Goal: Browse casually: Explore the website without a specific task or goal

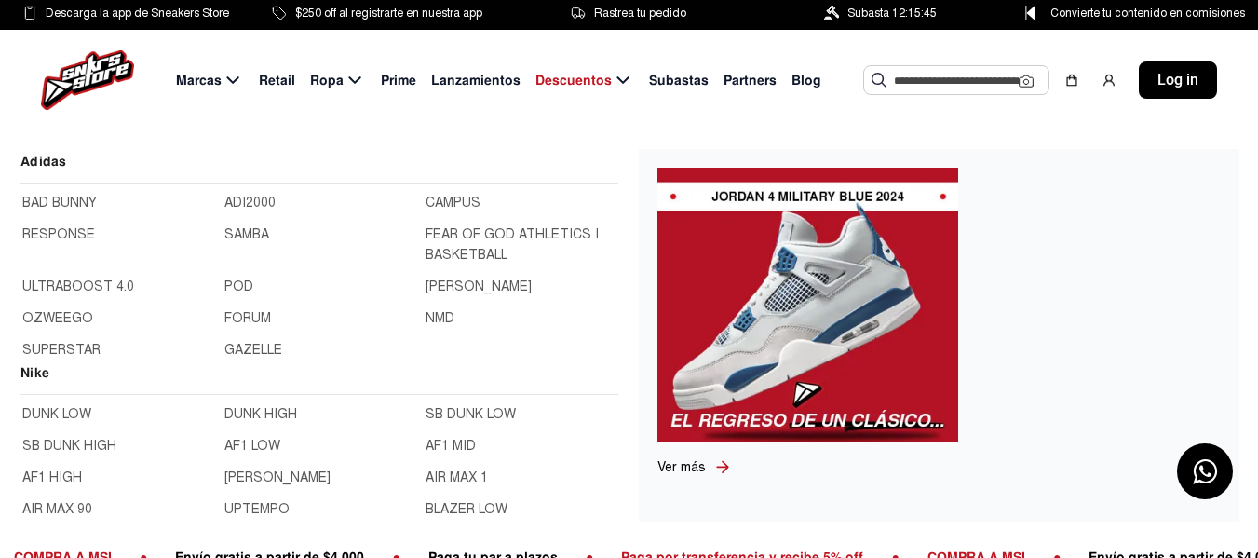
click at [84, 197] on link "BAD BUNNY" at bounding box center [117, 203] width 191 height 20
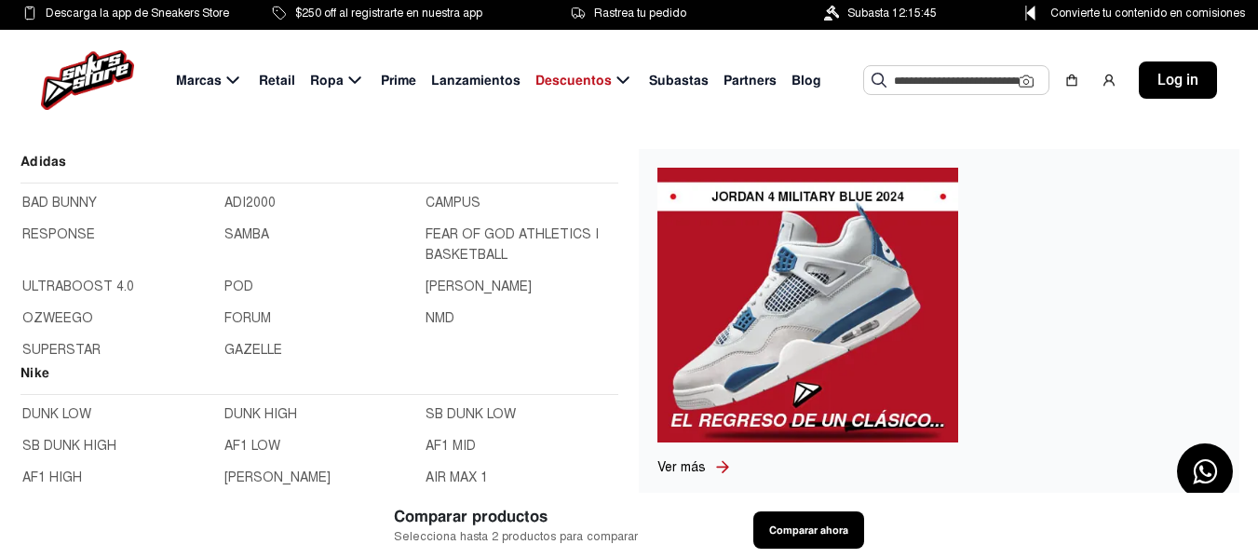
click at [426, 213] on link "CAMPUS" at bounding box center [521, 203] width 191 height 20
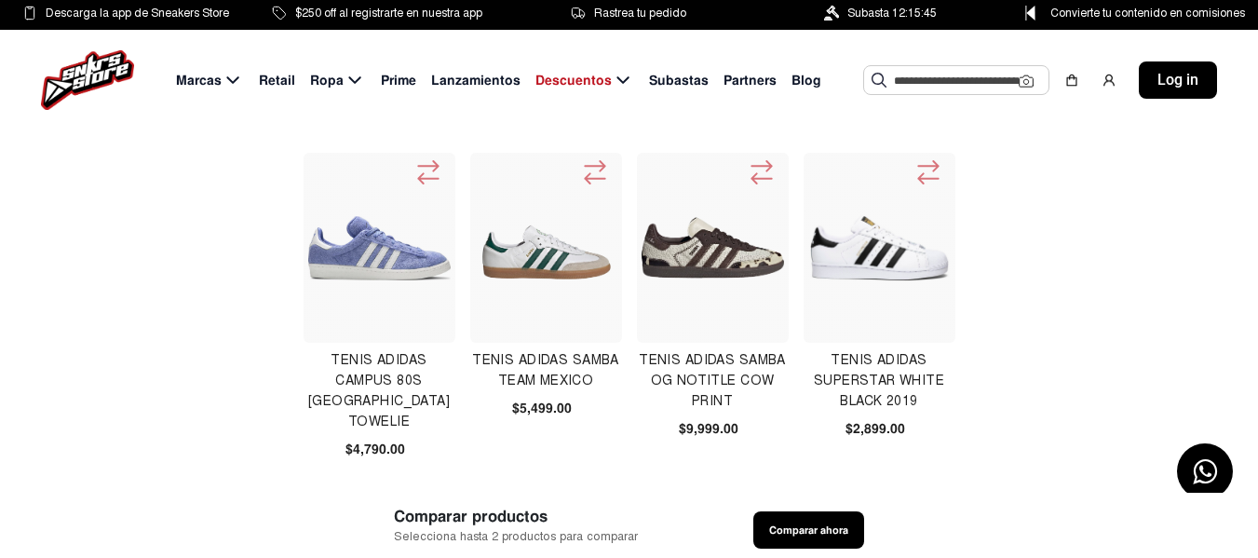
click at [289, 77] on span "Retail" at bounding box center [277, 81] width 36 height 20
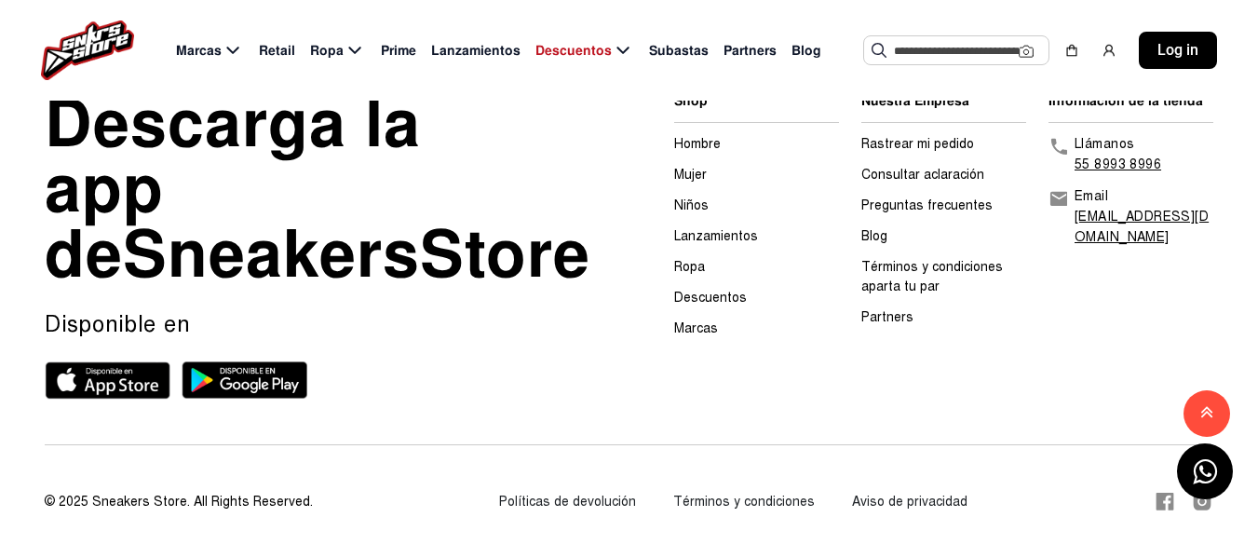
scroll to position [2504, 0]
click at [922, 197] on link "Preguntas frecuentes" at bounding box center [926, 205] width 131 height 16
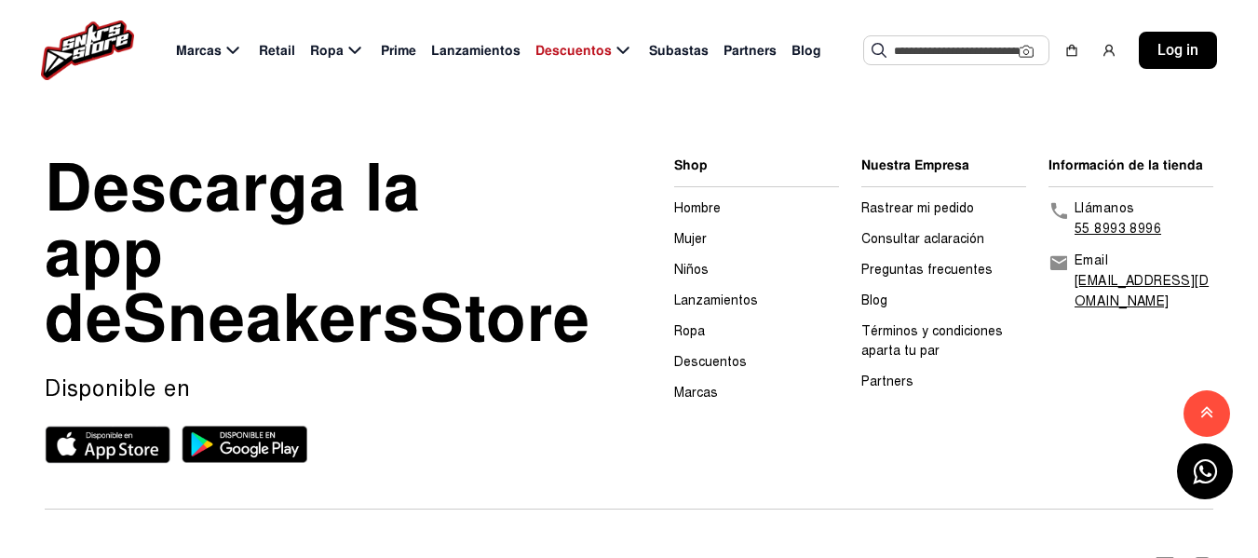
scroll to position [2713, 0]
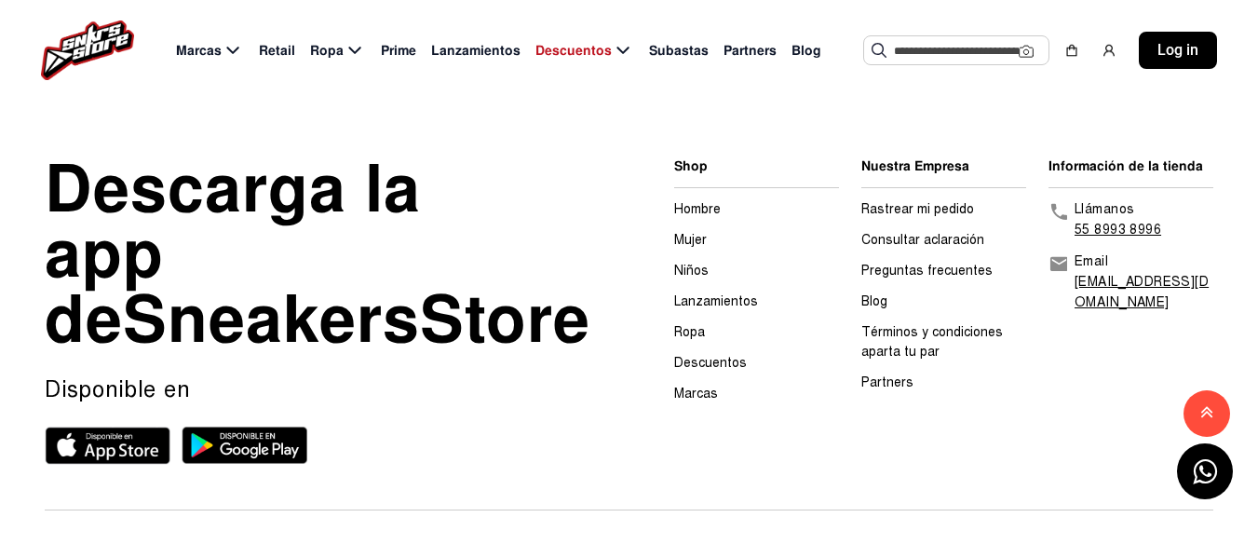
click at [705, 355] on link "Descuentos" at bounding box center [710, 363] width 73 height 16
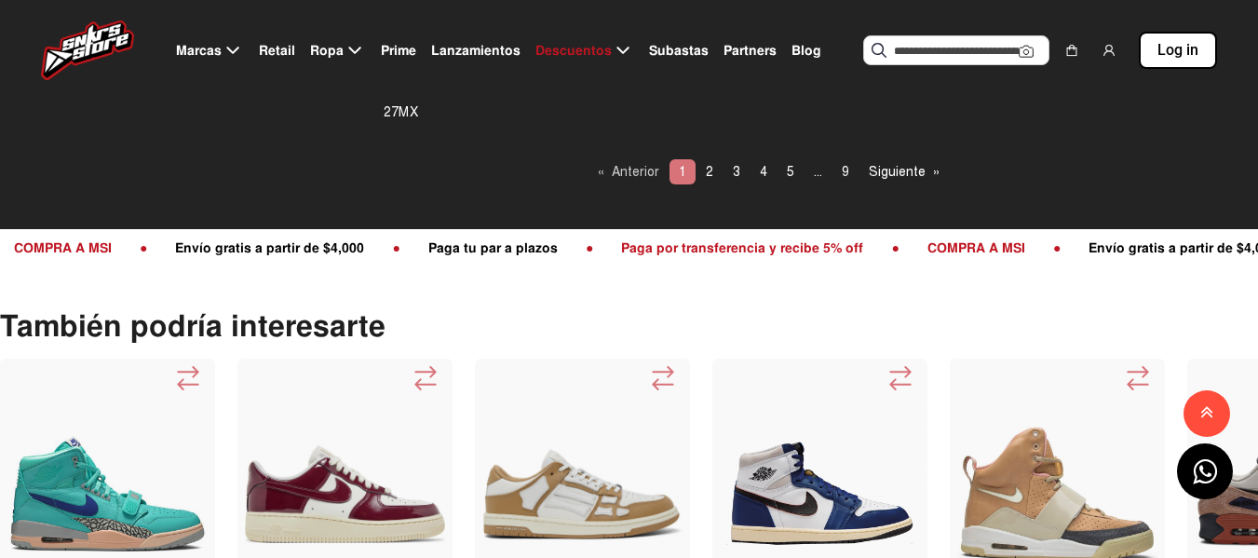
scroll to position [1768, 0]
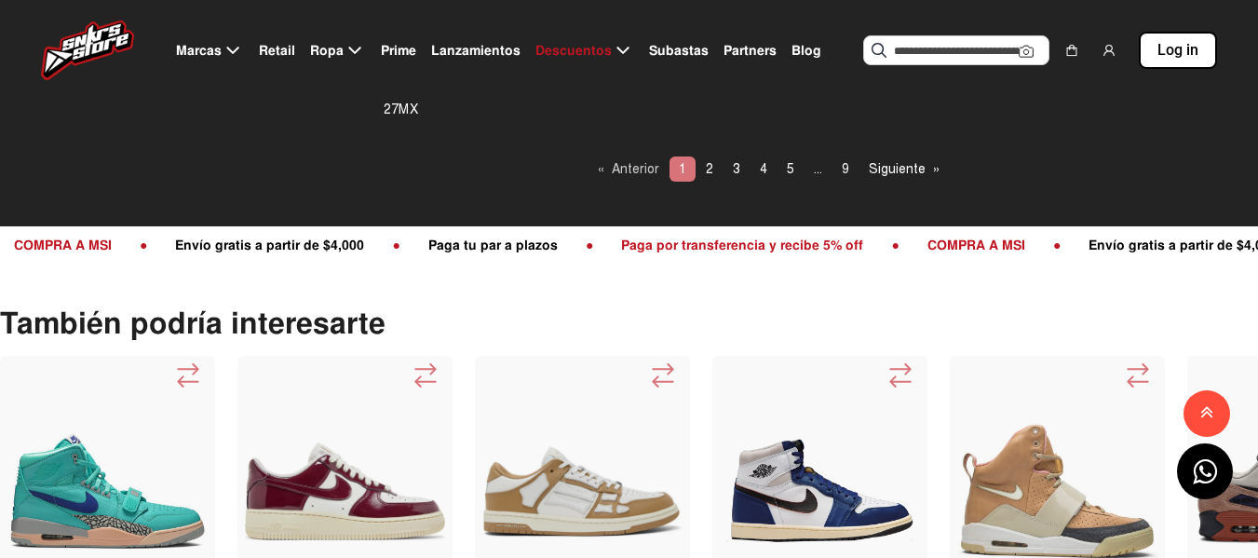
click at [686, 42] on span "Subastas" at bounding box center [679, 51] width 60 height 20
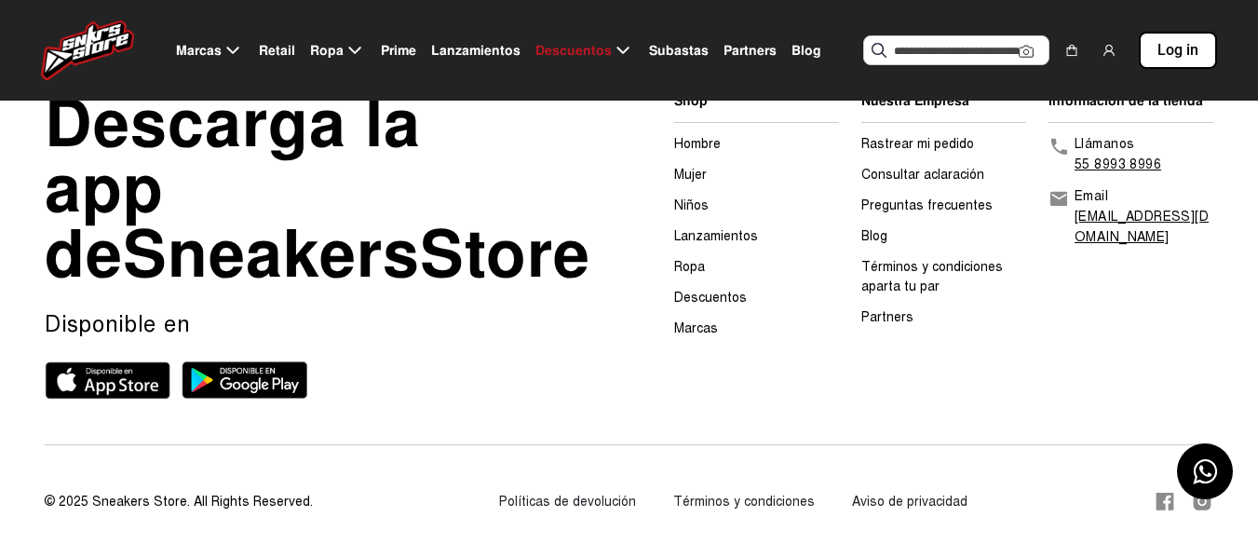
scroll to position [566, 0]
click at [738, 54] on span "Partners" at bounding box center [750, 51] width 53 height 20
select select
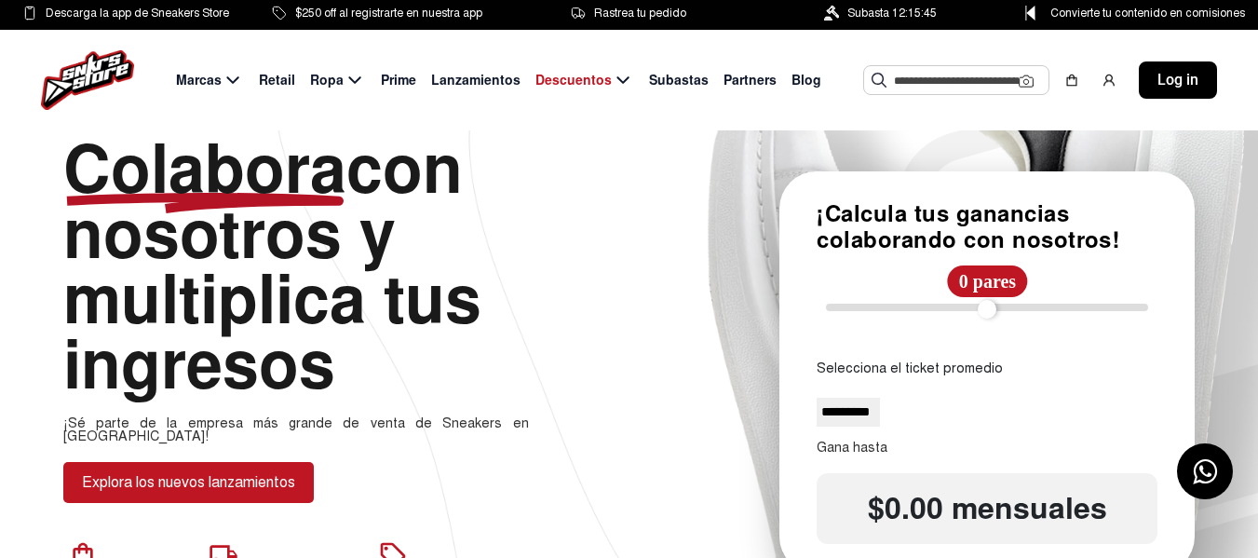
scroll to position [78, 0]
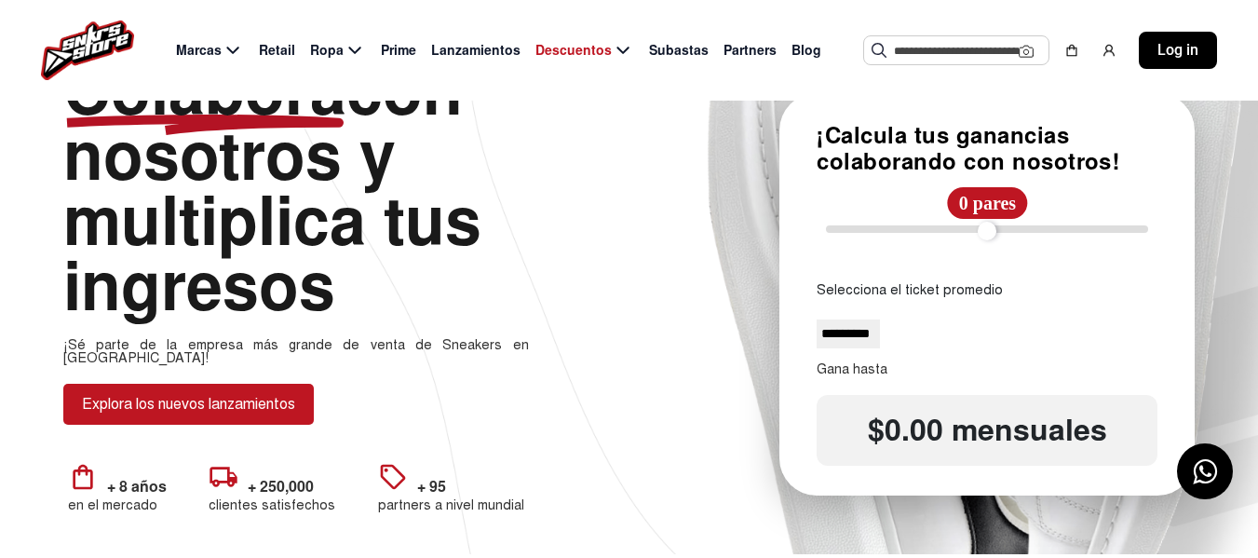
drag, startPoint x: 833, startPoint y: 240, endPoint x: 840, endPoint y: 224, distance: 17.5
click at [840, 224] on div "0 pares" at bounding box center [987, 228] width 341 height 75
drag, startPoint x: 840, startPoint y: 224, endPoint x: 861, endPoint y: 224, distance: 21.4
click at [861, 225] on input "range" at bounding box center [987, 228] width 322 height 7
click at [855, 225] on input "range" at bounding box center [987, 228] width 322 height 7
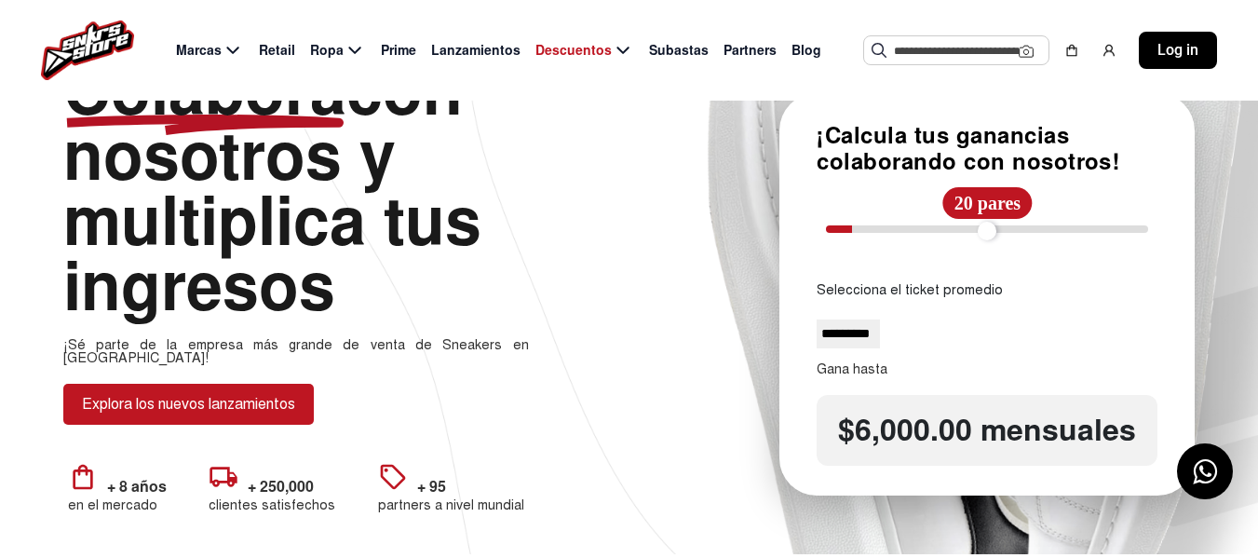
click at [860, 225] on input "range" at bounding box center [987, 228] width 322 height 7
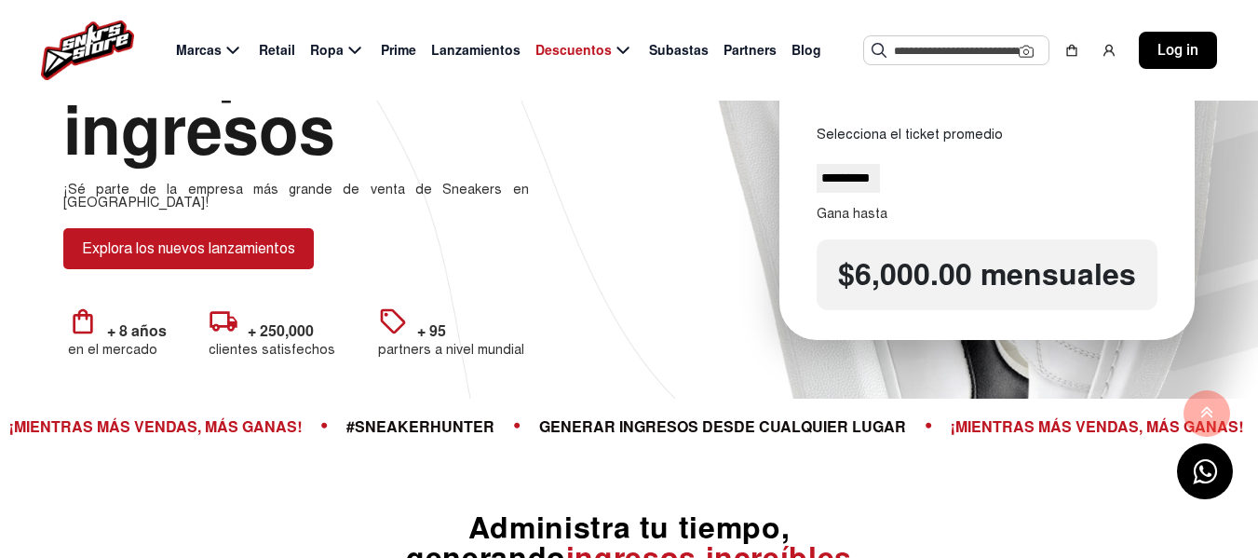
scroll to position [0, 0]
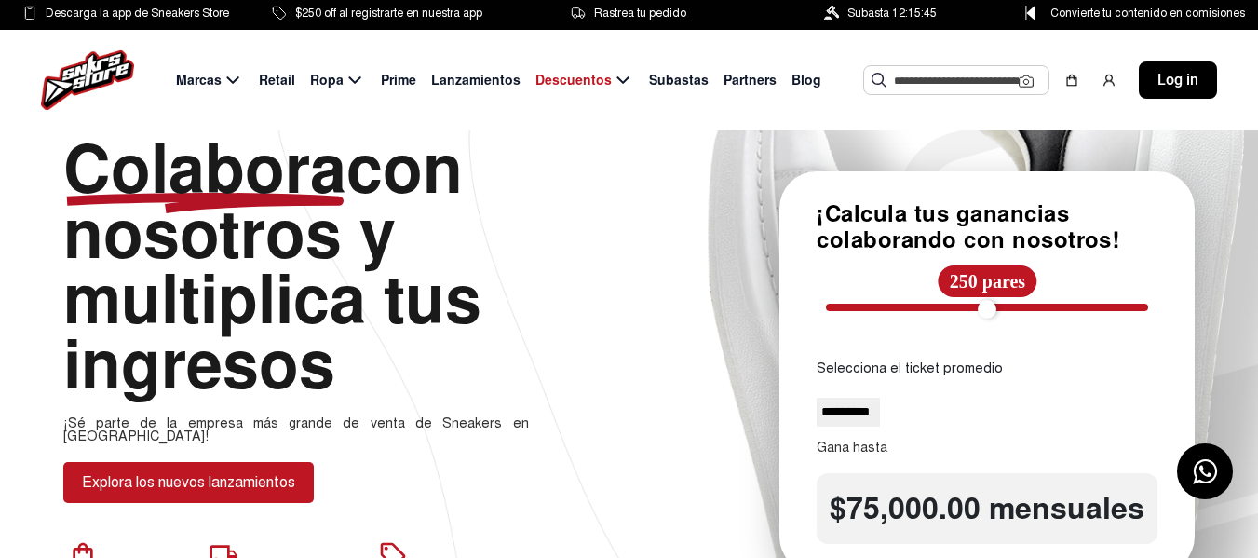
drag, startPoint x: 862, startPoint y: 317, endPoint x: 1158, endPoint y: 300, distance: 296.6
click at [1148, 304] on input "range" at bounding box center [987, 307] width 322 height 7
drag, startPoint x: 1137, startPoint y: 305, endPoint x: 920, endPoint y: 335, distance: 219.1
click at [920, 311] on input "range" at bounding box center [987, 307] width 322 height 7
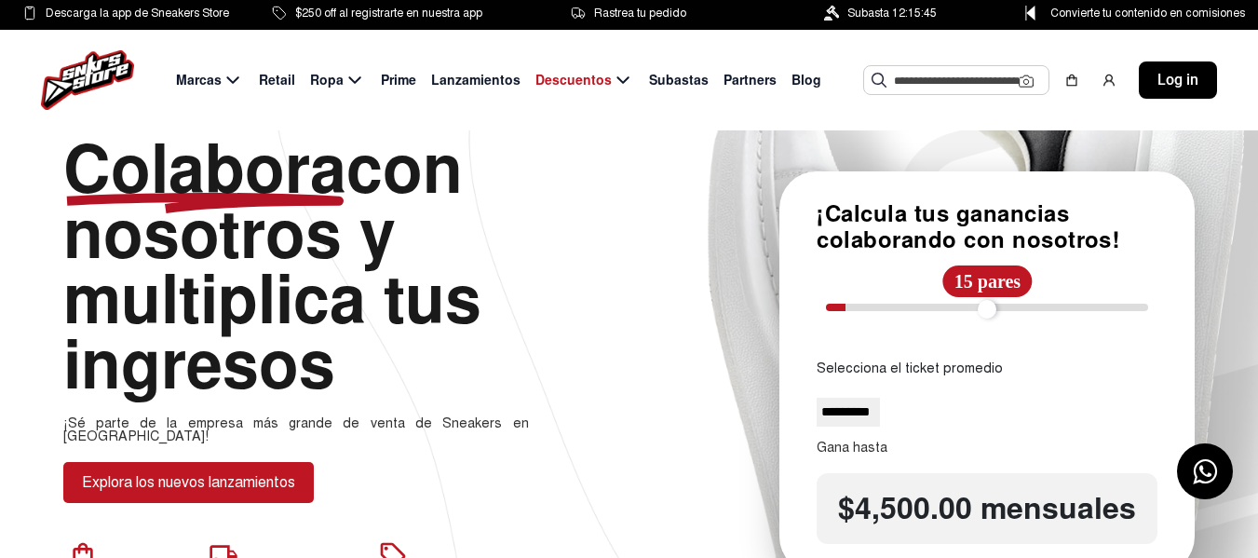
drag, startPoint x: 918, startPoint y: 311, endPoint x: 854, endPoint y: 317, distance: 64.5
type input "**"
click at [854, 311] on input "range" at bounding box center [987, 307] width 322 height 7
click at [181, 477] on button "Explora los nuevos lanzamientos" at bounding box center [188, 482] width 251 height 41
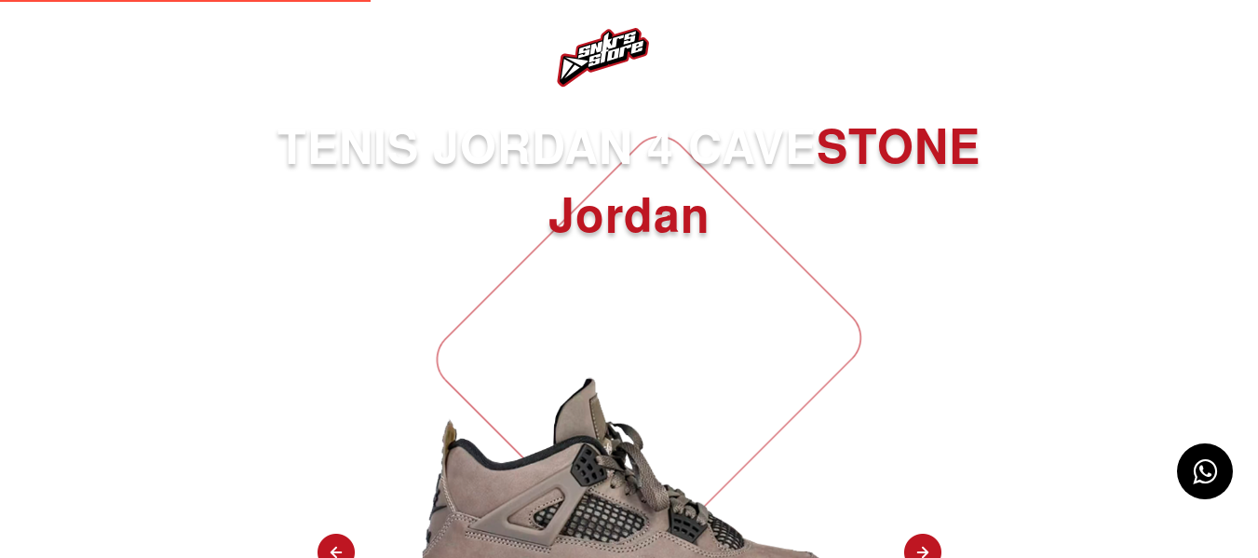
select select
click at [49, 53] on img at bounding box center [48, 58] width 22 height 22
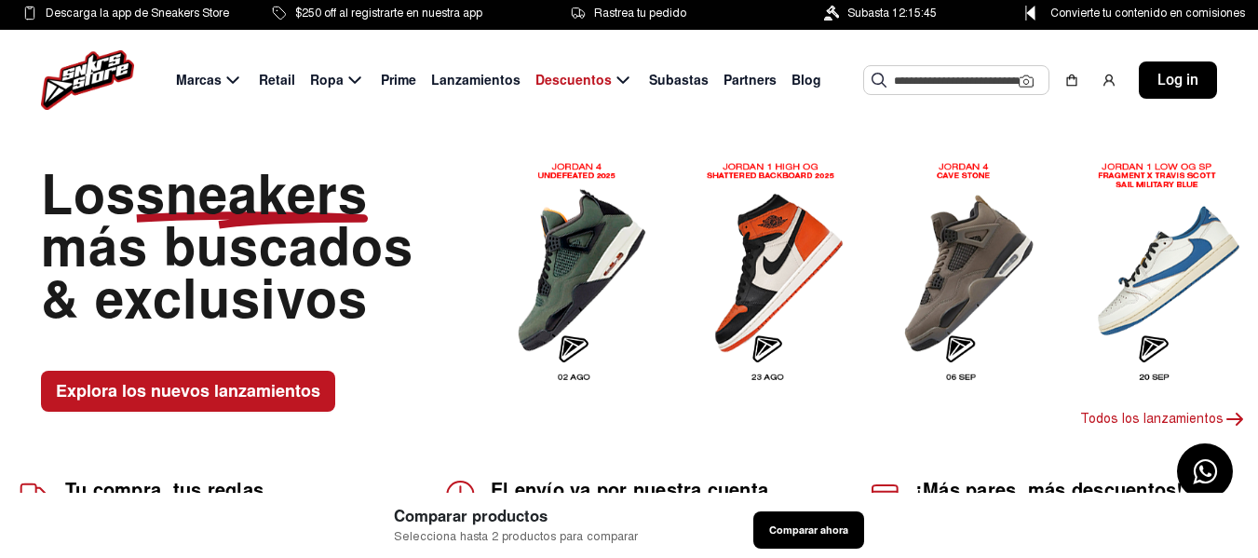
click at [1200, 460] on icon at bounding box center [1205, 472] width 24 height 28
click at [403, 81] on span "Prime" at bounding box center [398, 81] width 35 height 20
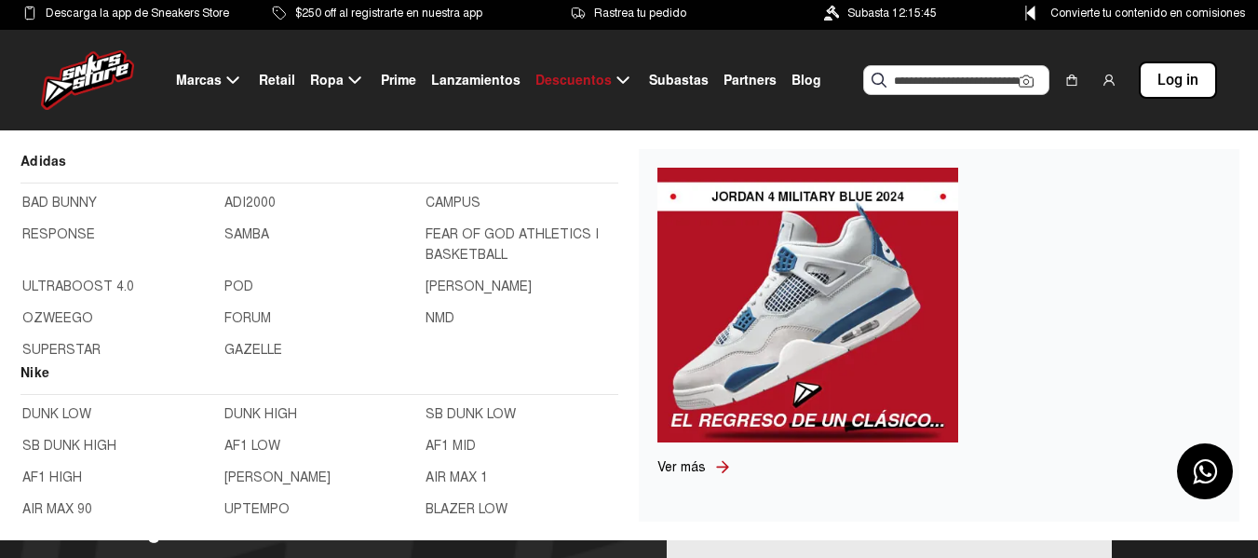
click at [98, 69] on img at bounding box center [87, 80] width 93 height 60
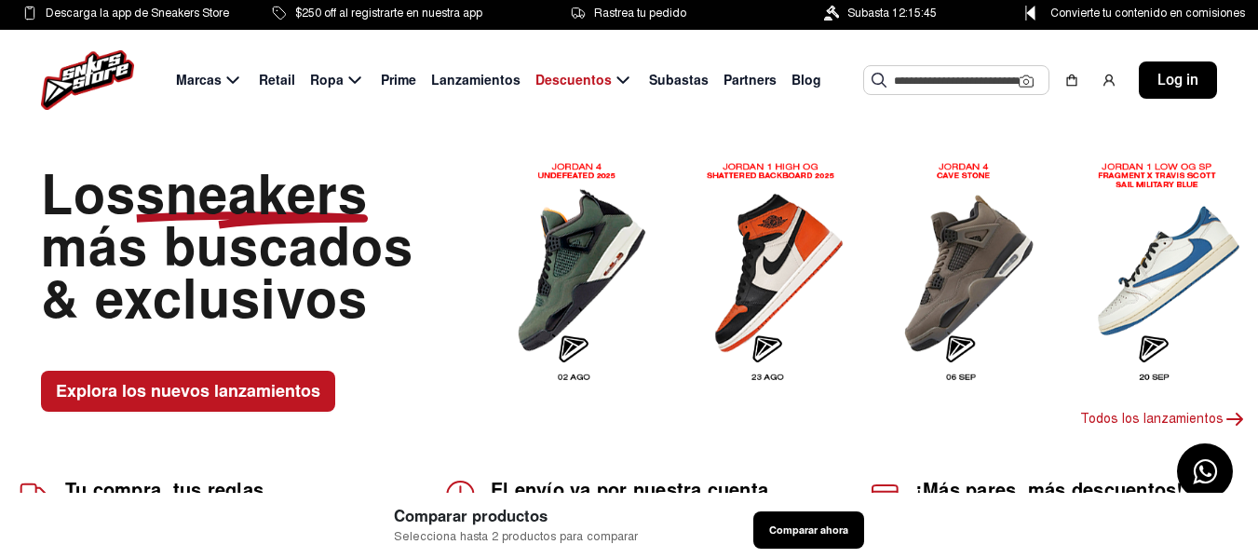
click at [867, 12] on span "Subasta 12:15:45" at bounding box center [891, 13] width 89 height 20
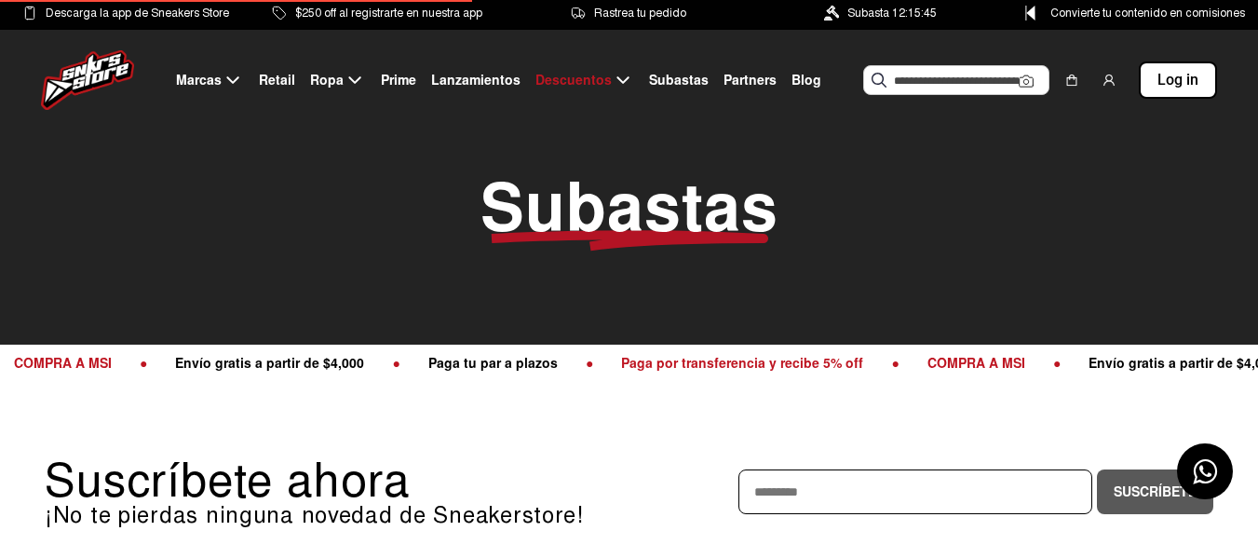
click at [867, 12] on span "Subasta 12:15:45" at bounding box center [891, 13] width 89 height 20
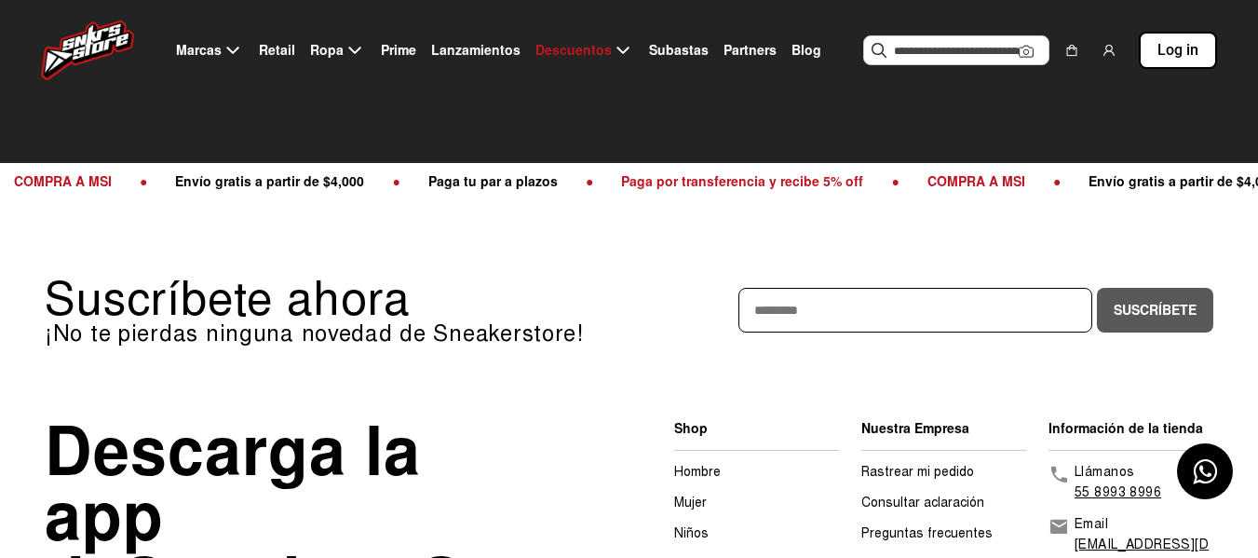
scroll to position [183, 0]
